Goal: Task Accomplishment & Management: Manage account settings

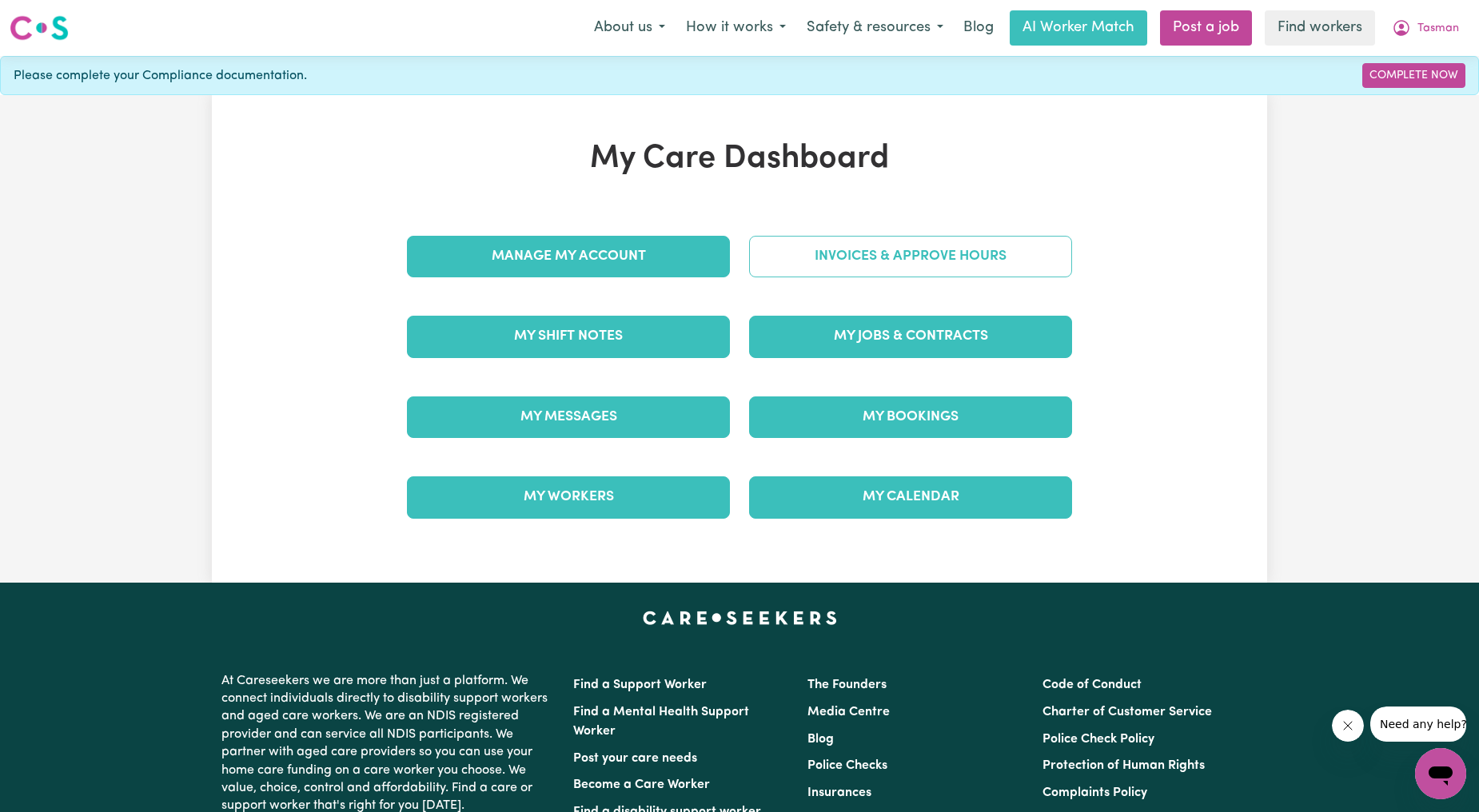
click at [853, 270] on link "Invoices & Approve Hours" at bounding box center [911, 256] width 323 height 42
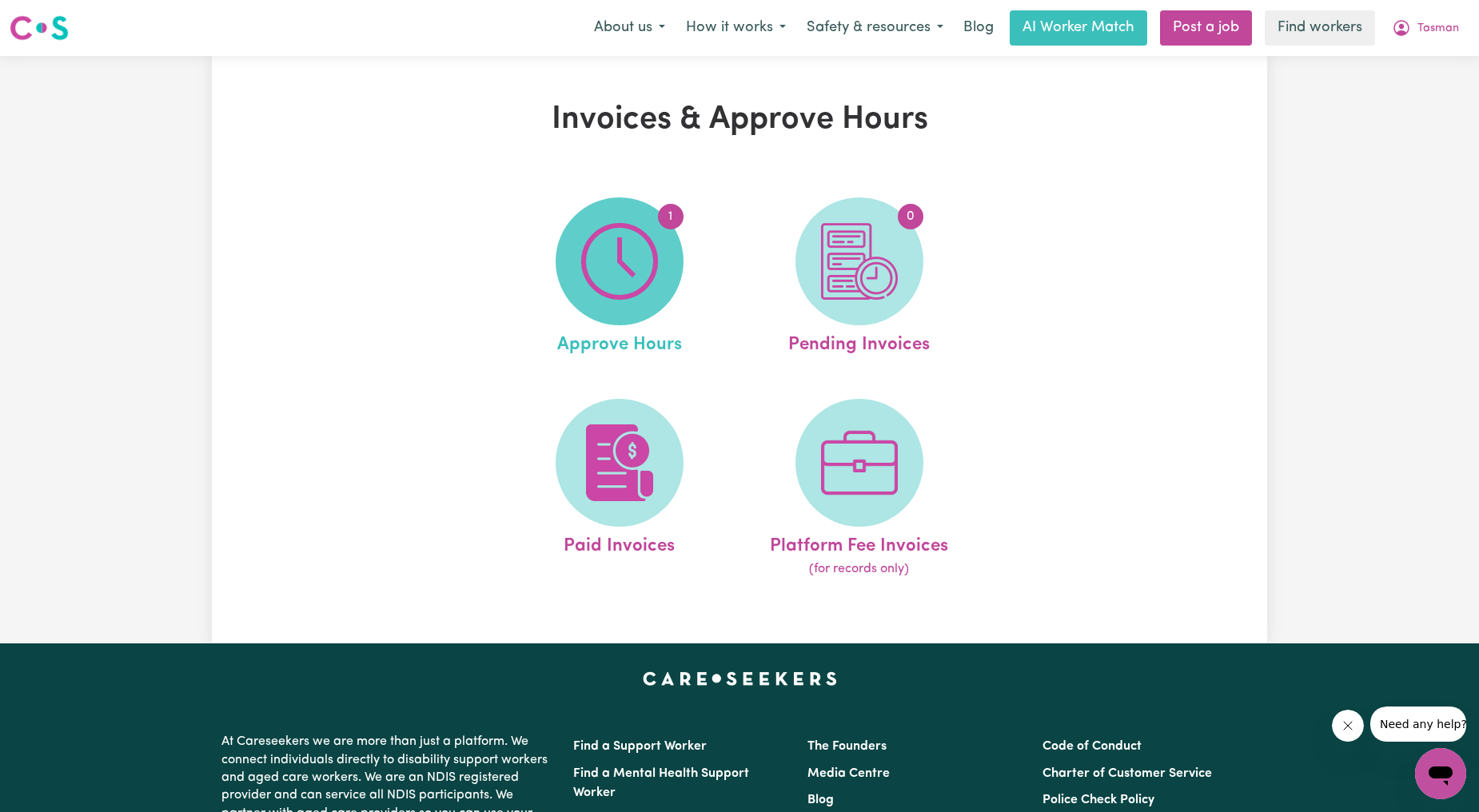
click at [637, 260] on img at bounding box center [620, 261] width 77 height 77
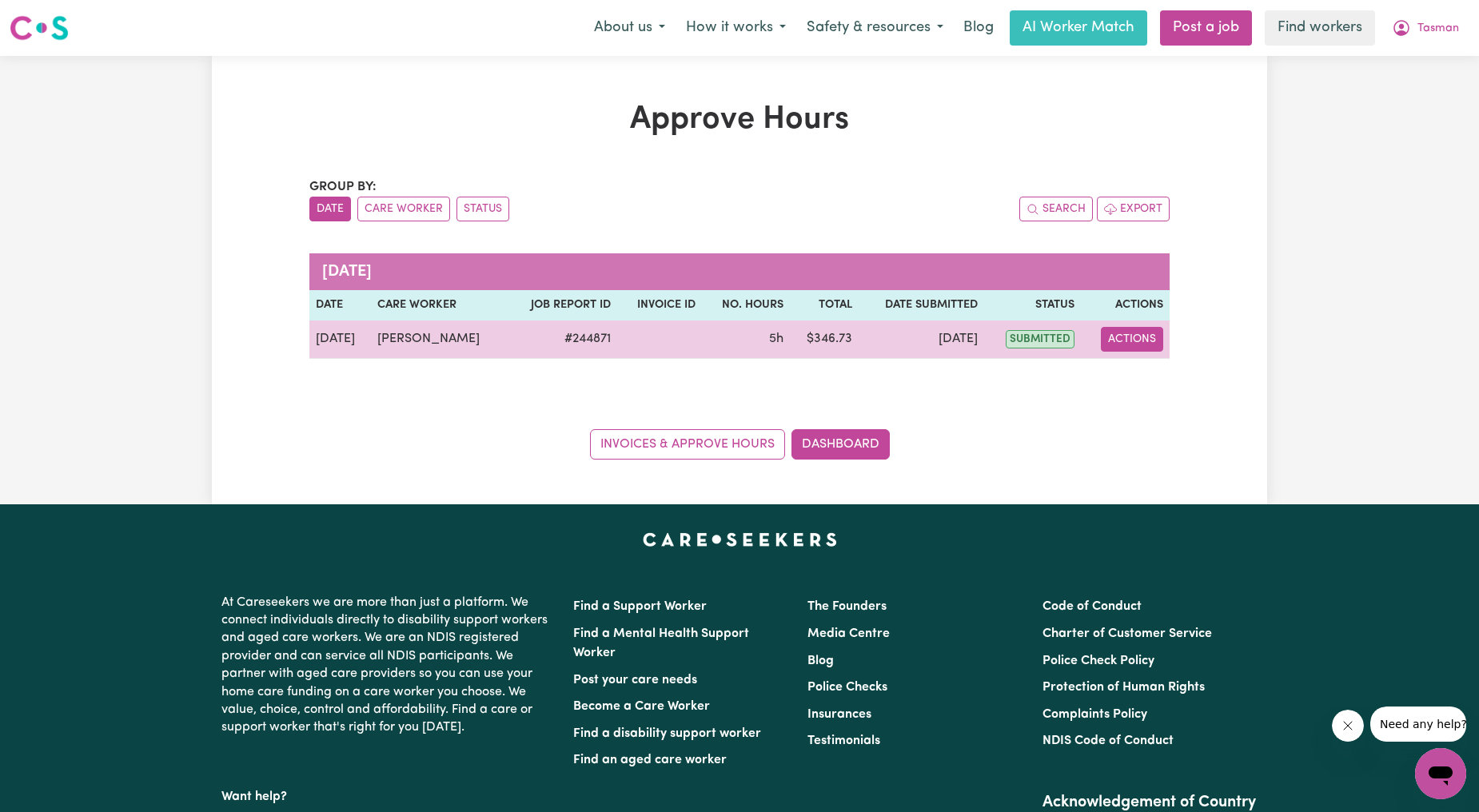
click at [1137, 337] on button "Actions" at bounding box center [1132, 339] width 62 height 24
click at [1167, 373] on link "View Job Report" at bounding box center [1174, 376] width 136 height 32
select select "pm"
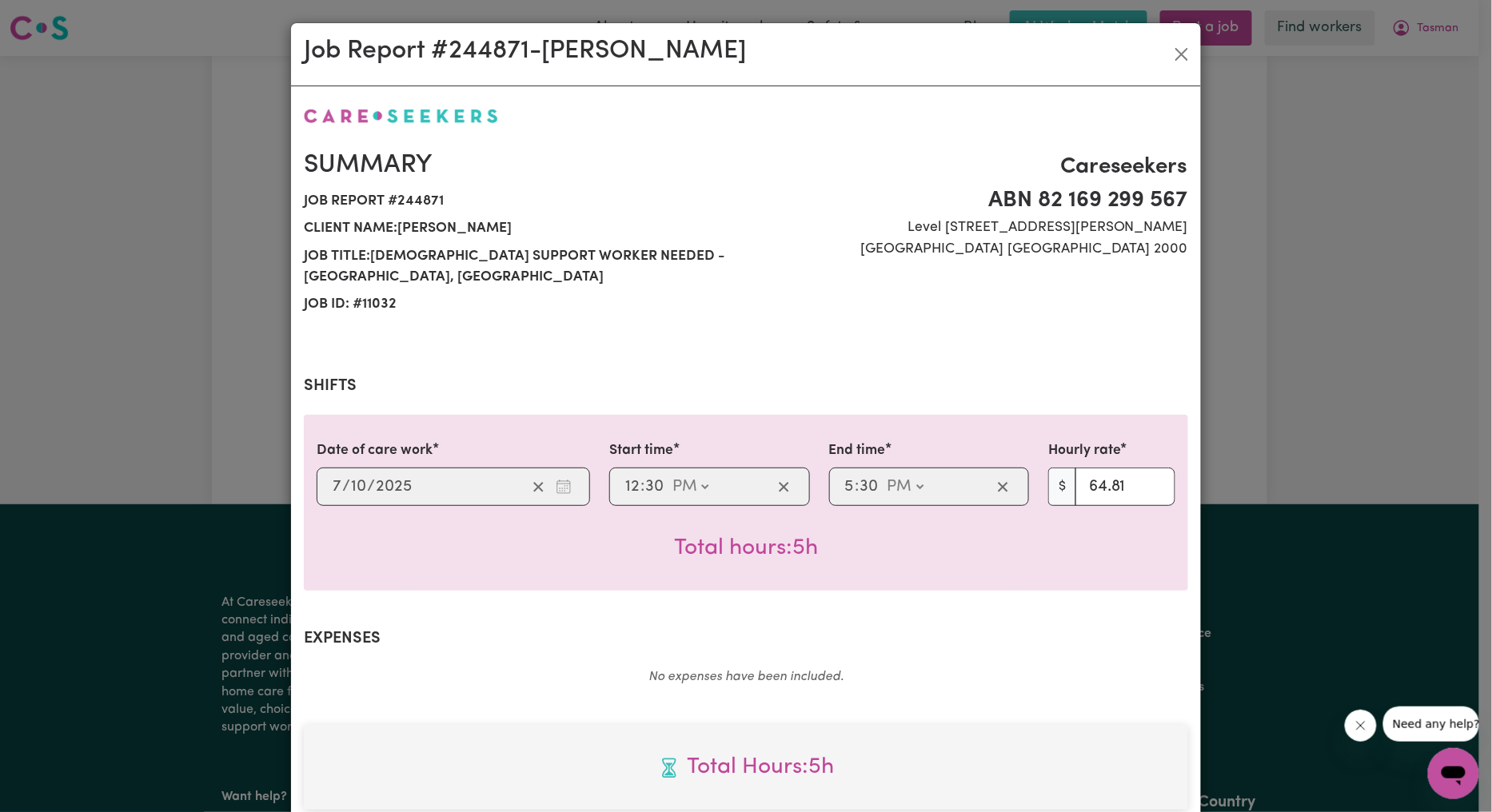
scroll to position [419, 0]
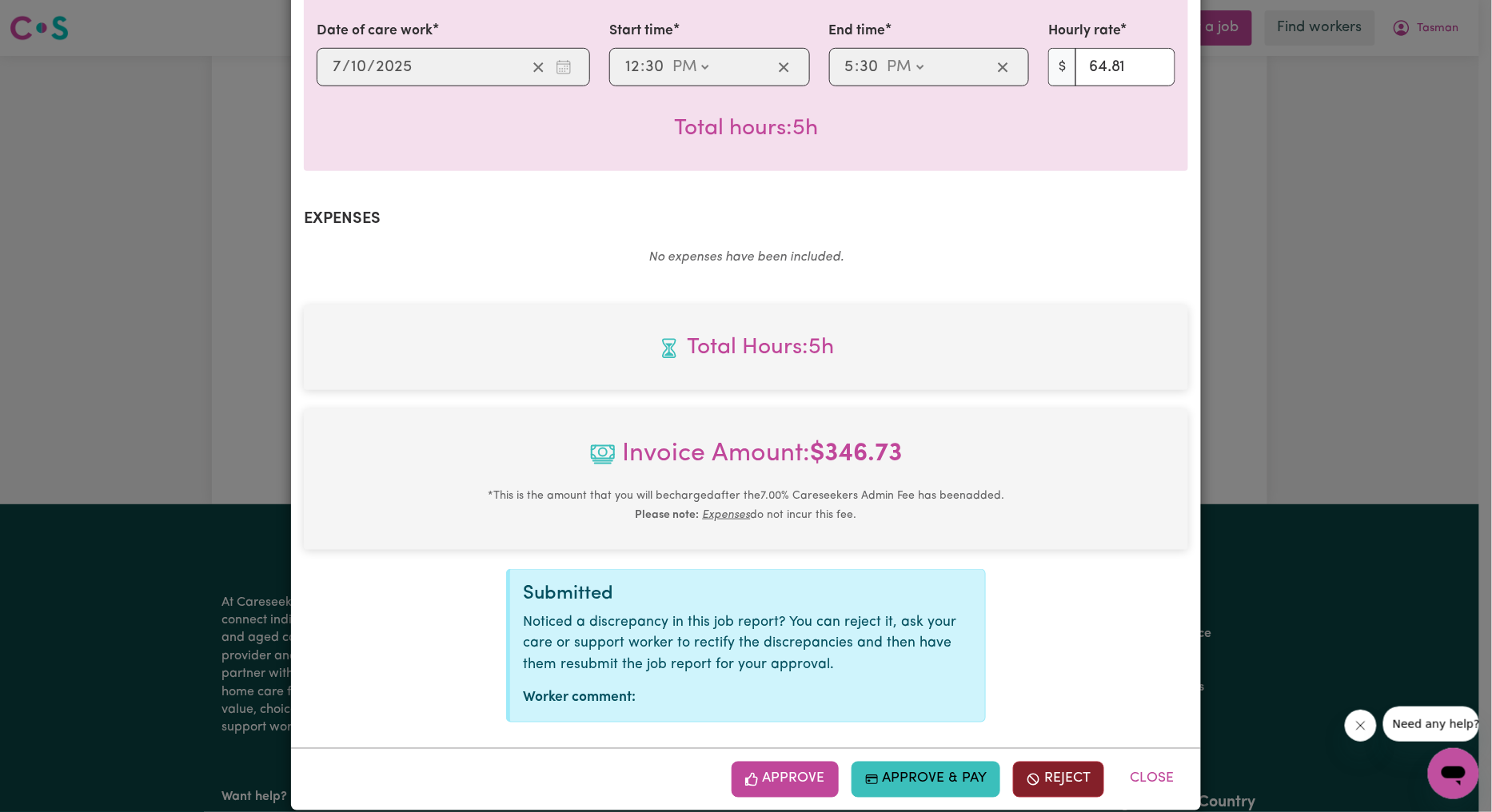
click at [1036, 761] on button "Reject" at bounding box center [1059, 779] width 91 height 35
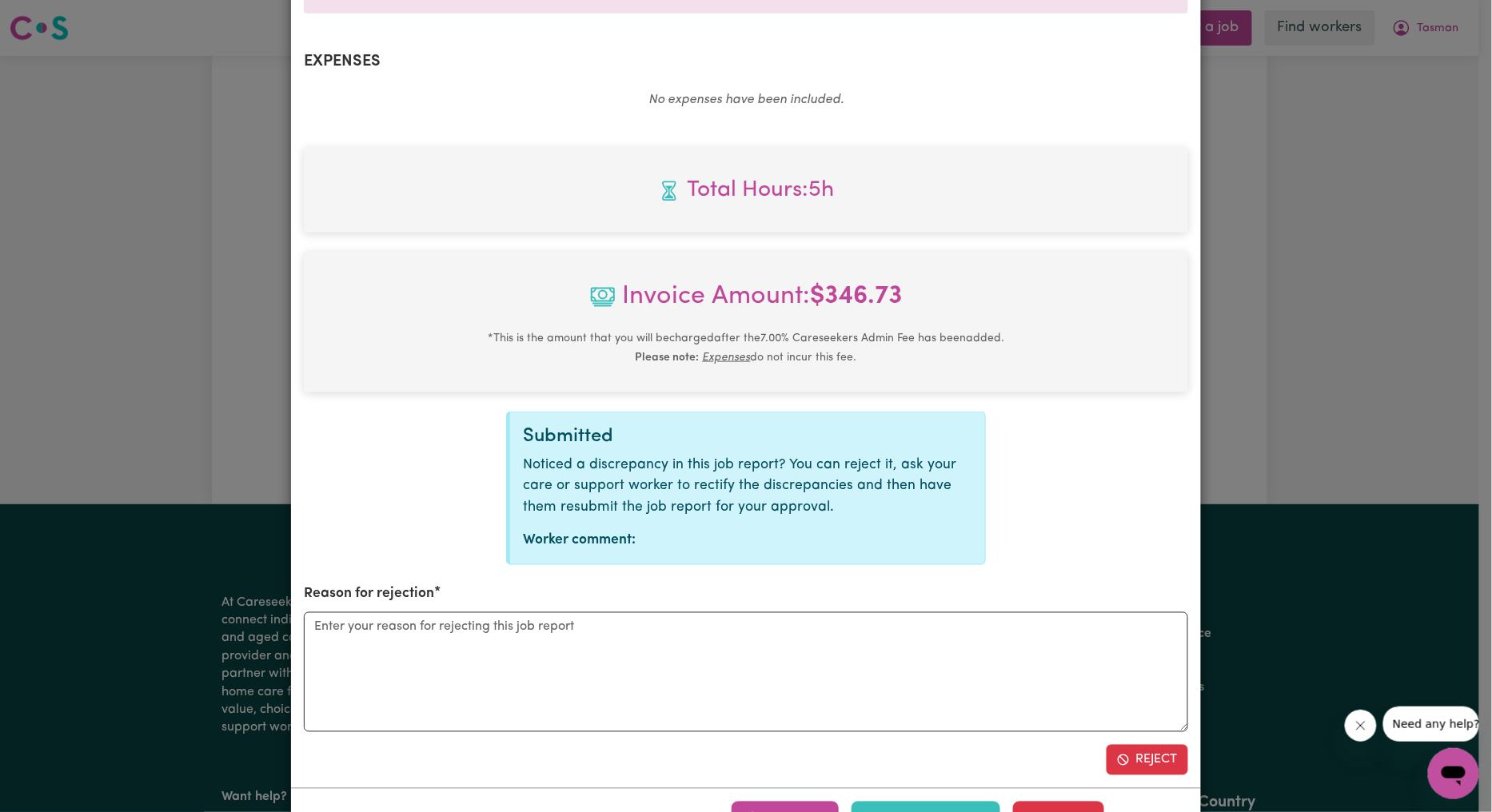
scroll to position [617, 0]
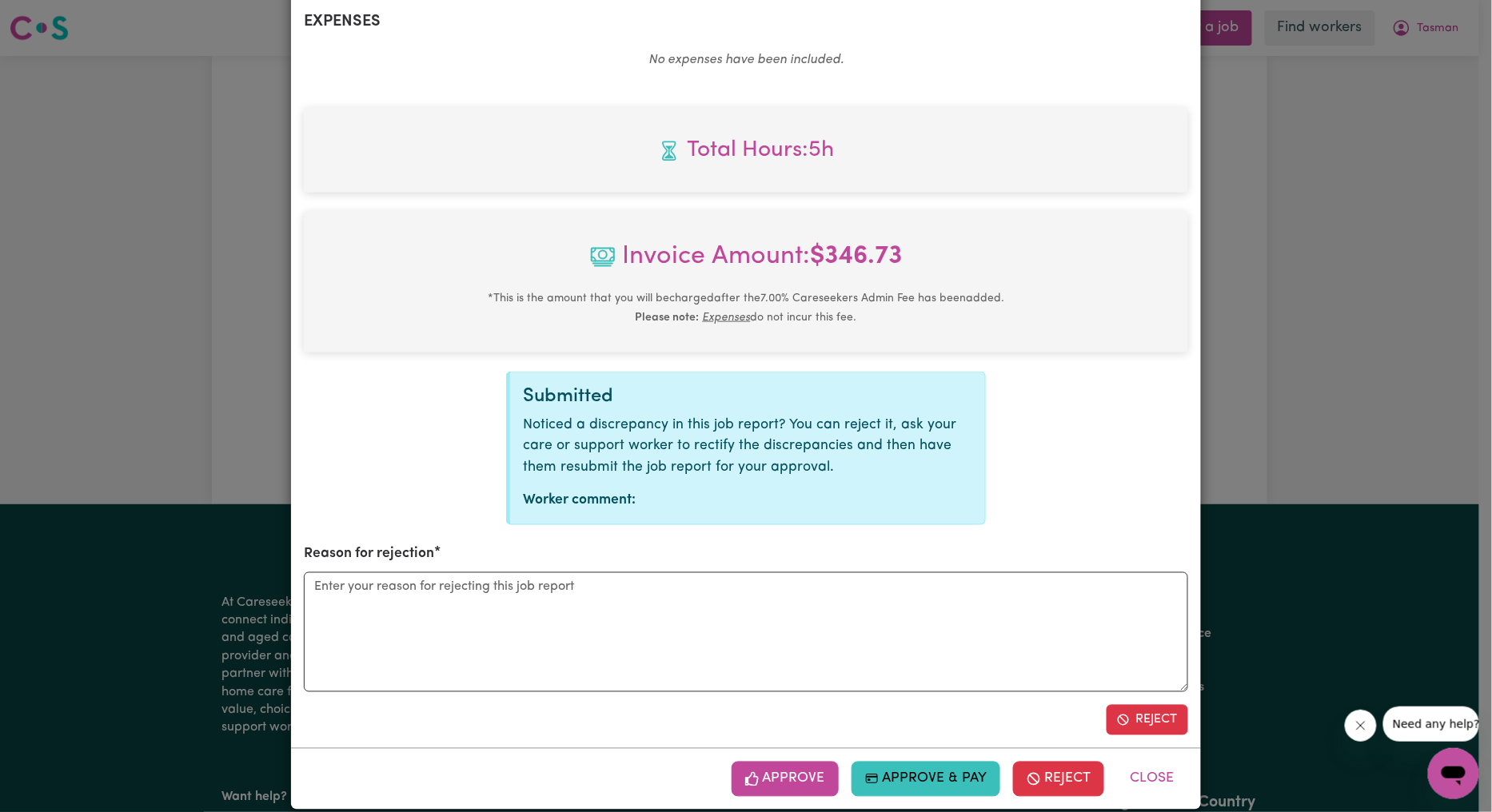
click at [841, 544] on div "Reason for rejection" at bounding box center [745, 618] width 884 height 147
click at [826, 572] on textarea "Reason for rejection" at bounding box center [745, 632] width 884 height 120
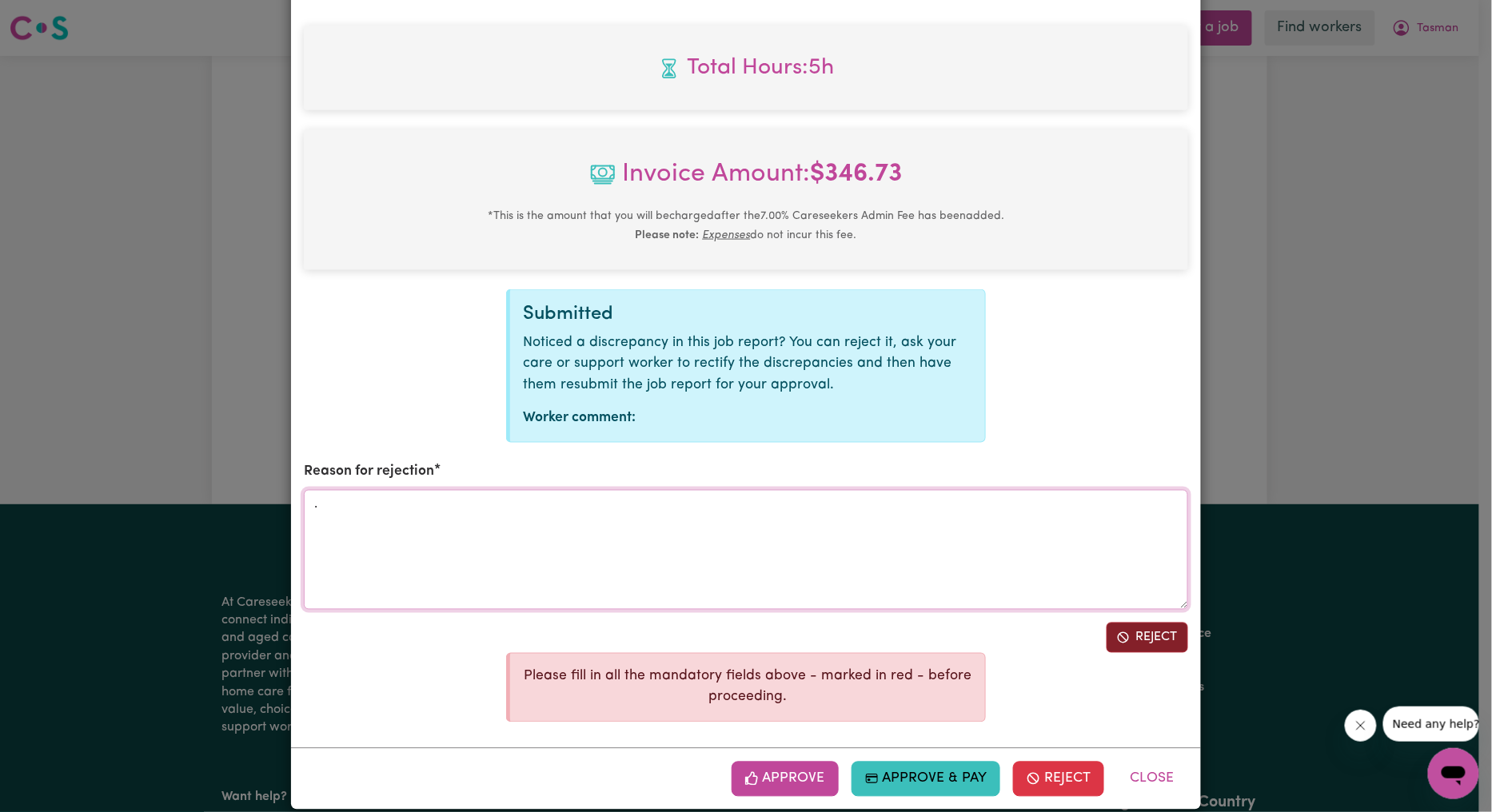
type textarea "."
click at [1125, 628] on button "Reject" at bounding box center [1148, 637] width 82 height 30
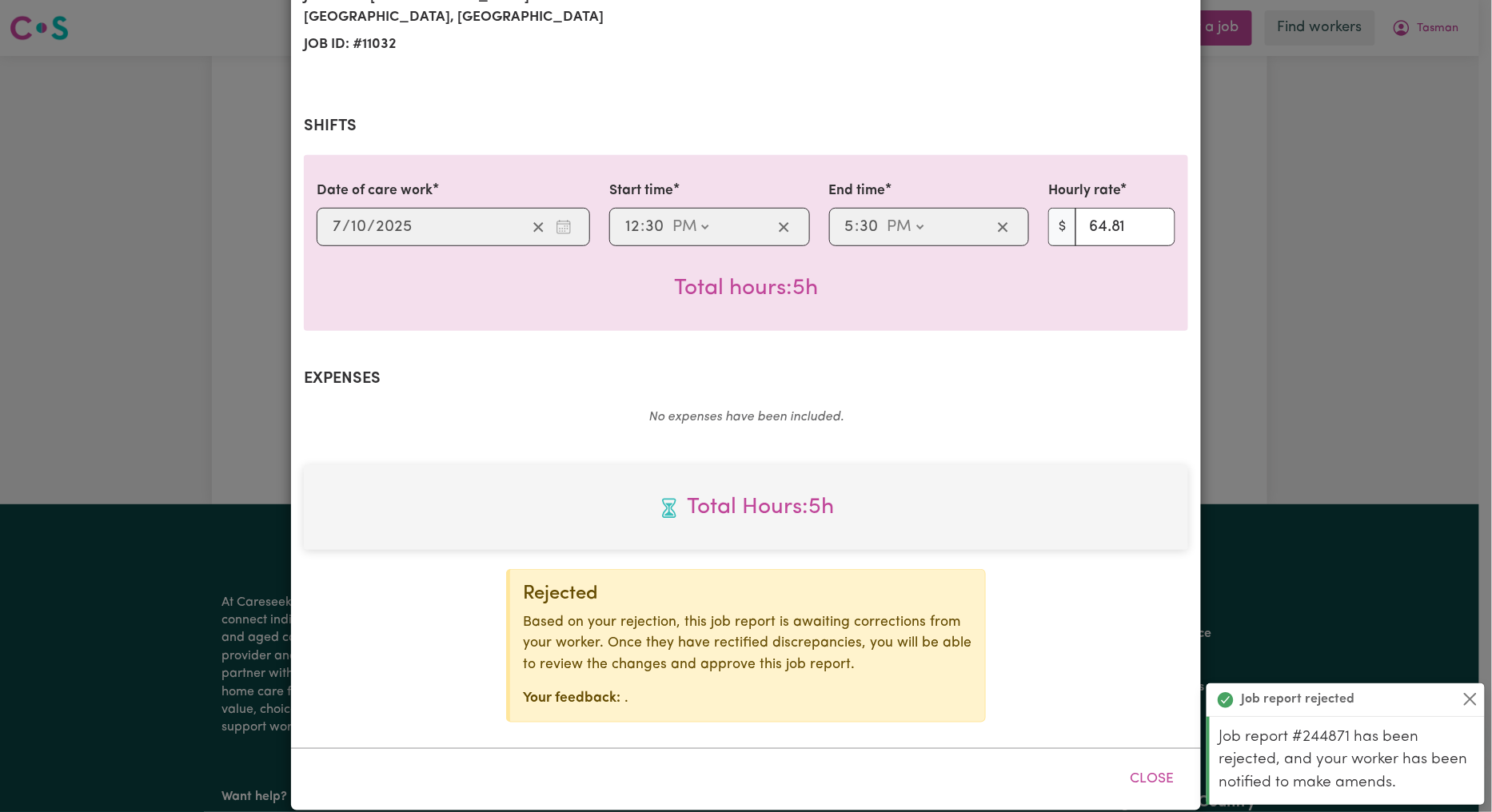
scroll to position [0, 0]
